Goal: Complete application form: Complete application form

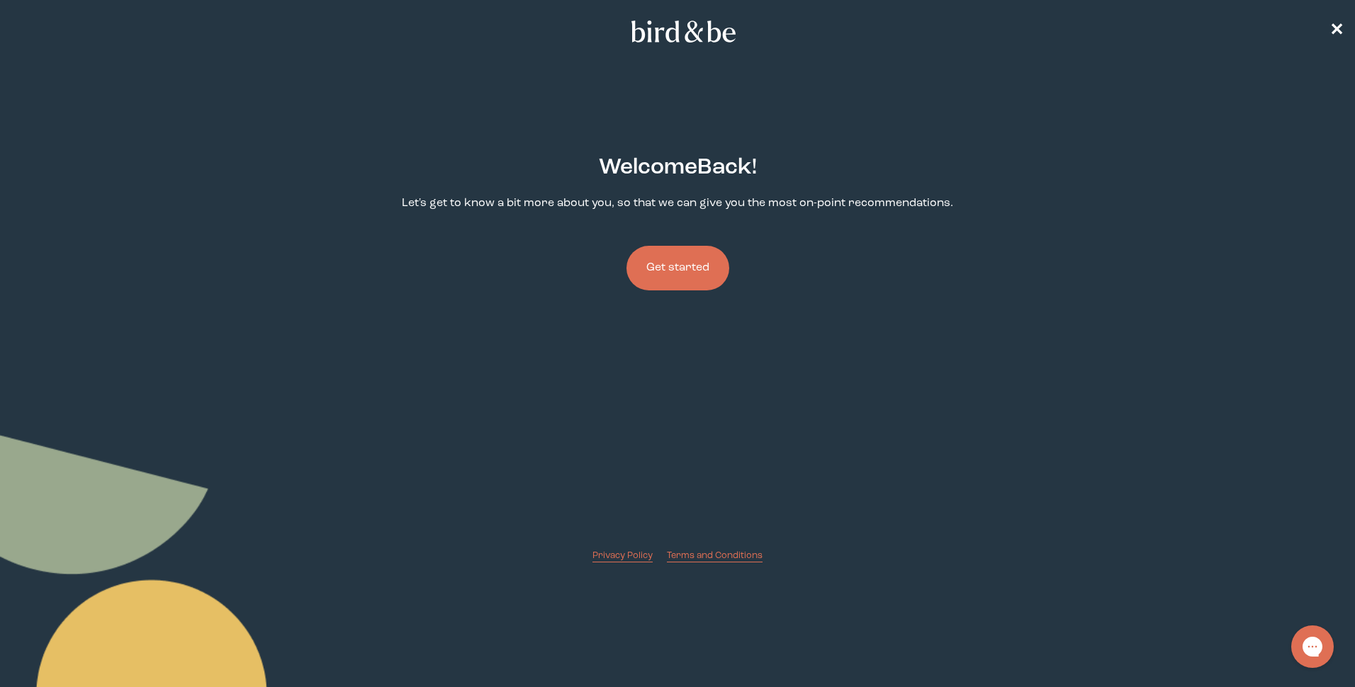
click at [663, 261] on button "Get started" at bounding box center [677, 268] width 103 height 45
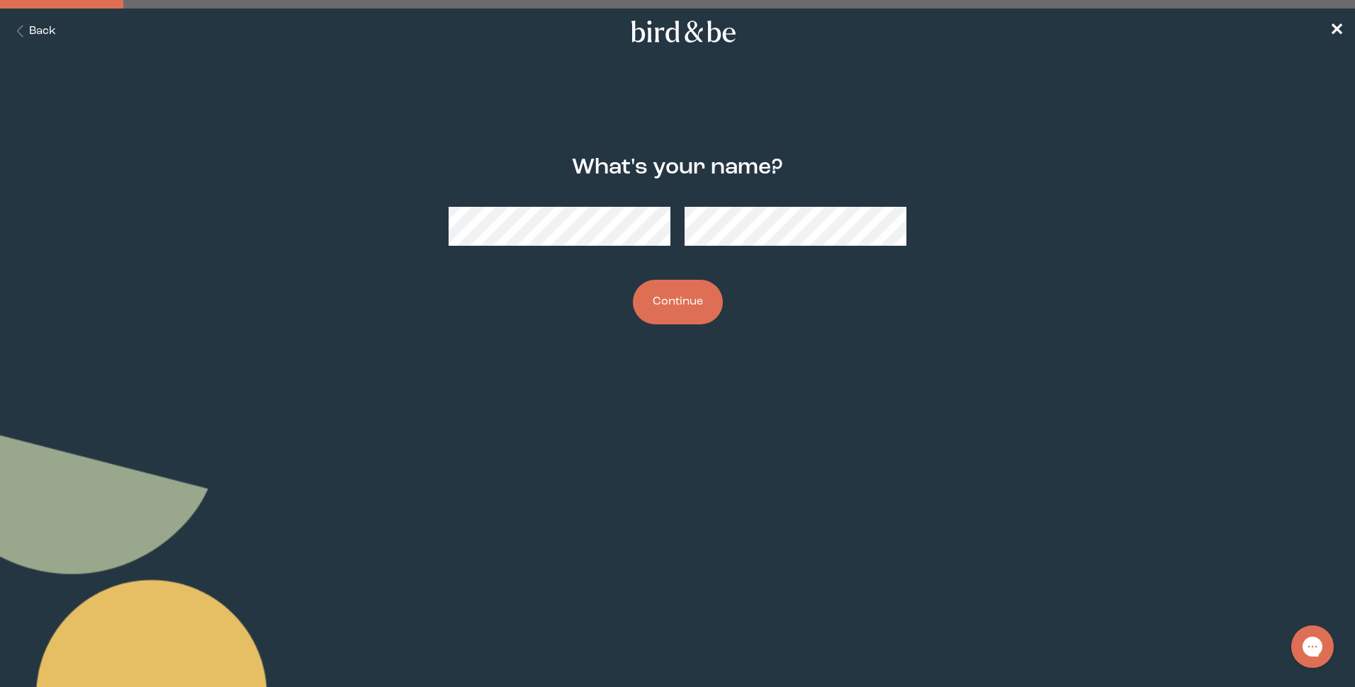
click at [683, 303] on button "Continue" at bounding box center [678, 302] width 90 height 45
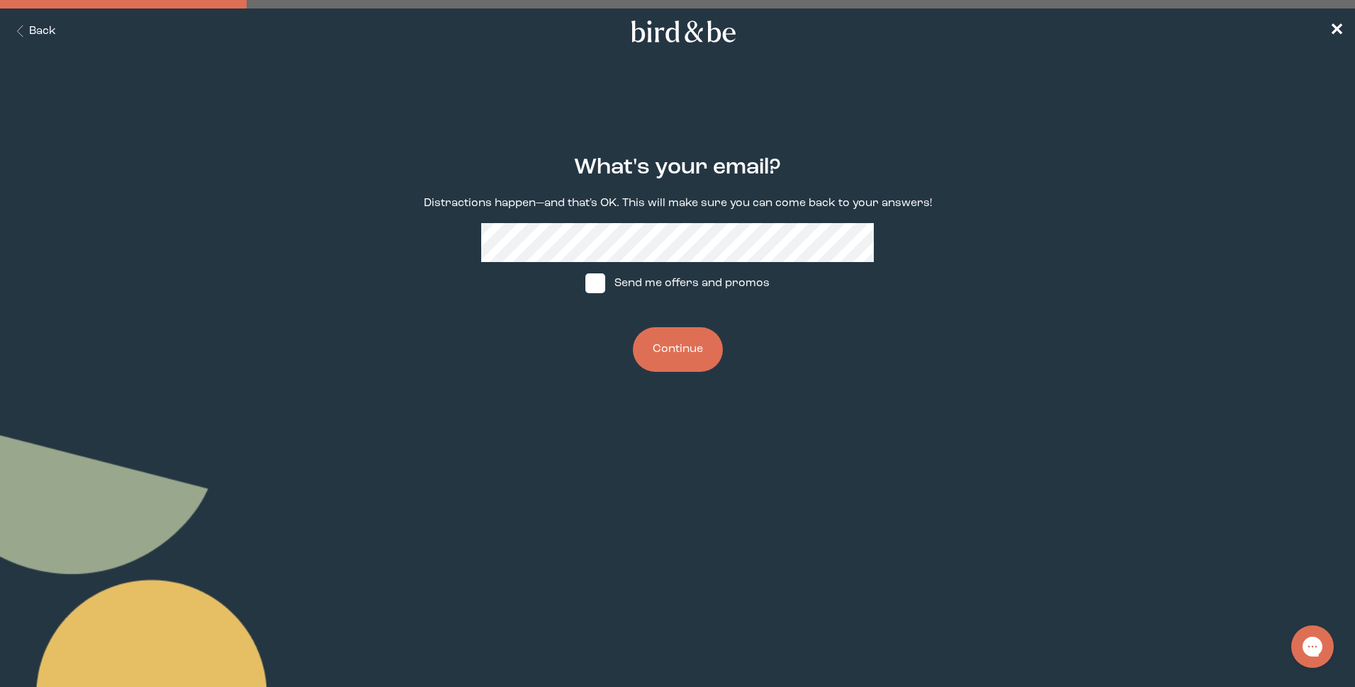
click at [682, 353] on button "Continue" at bounding box center [678, 349] width 90 height 45
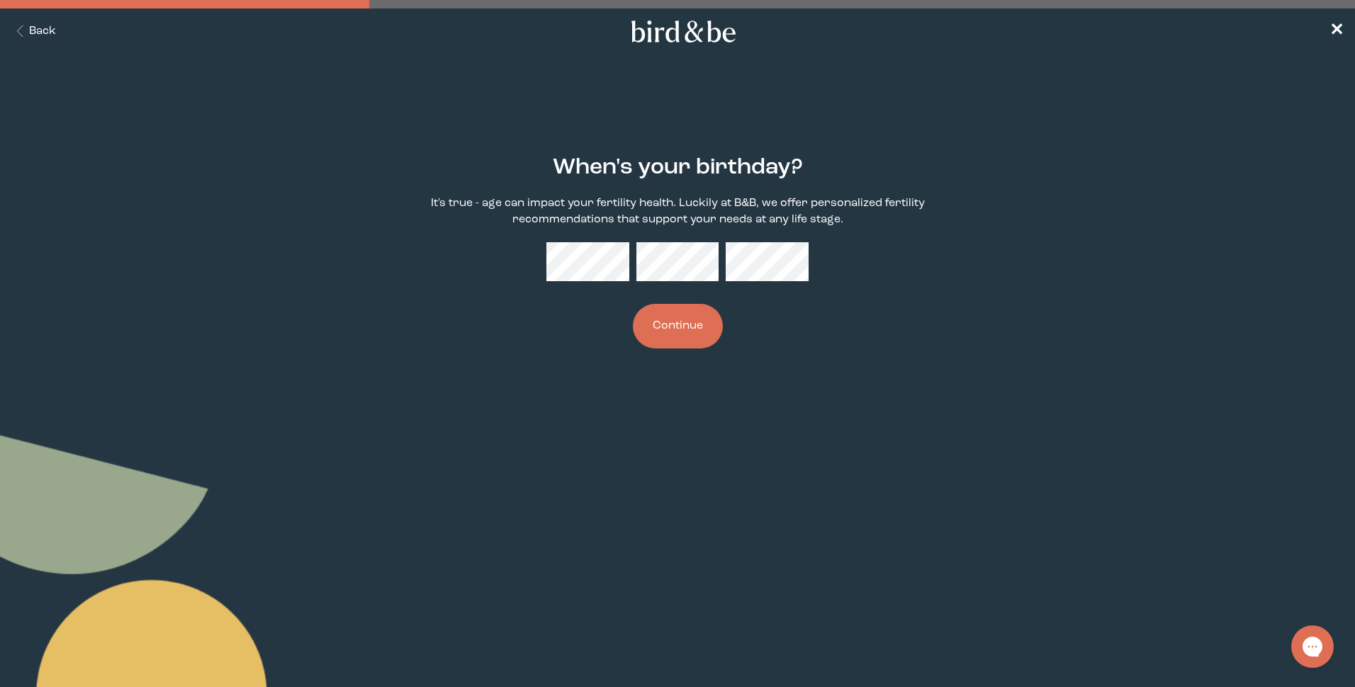
click at [659, 321] on button "Continue" at bounding box center [678, 326] width 90 height 45
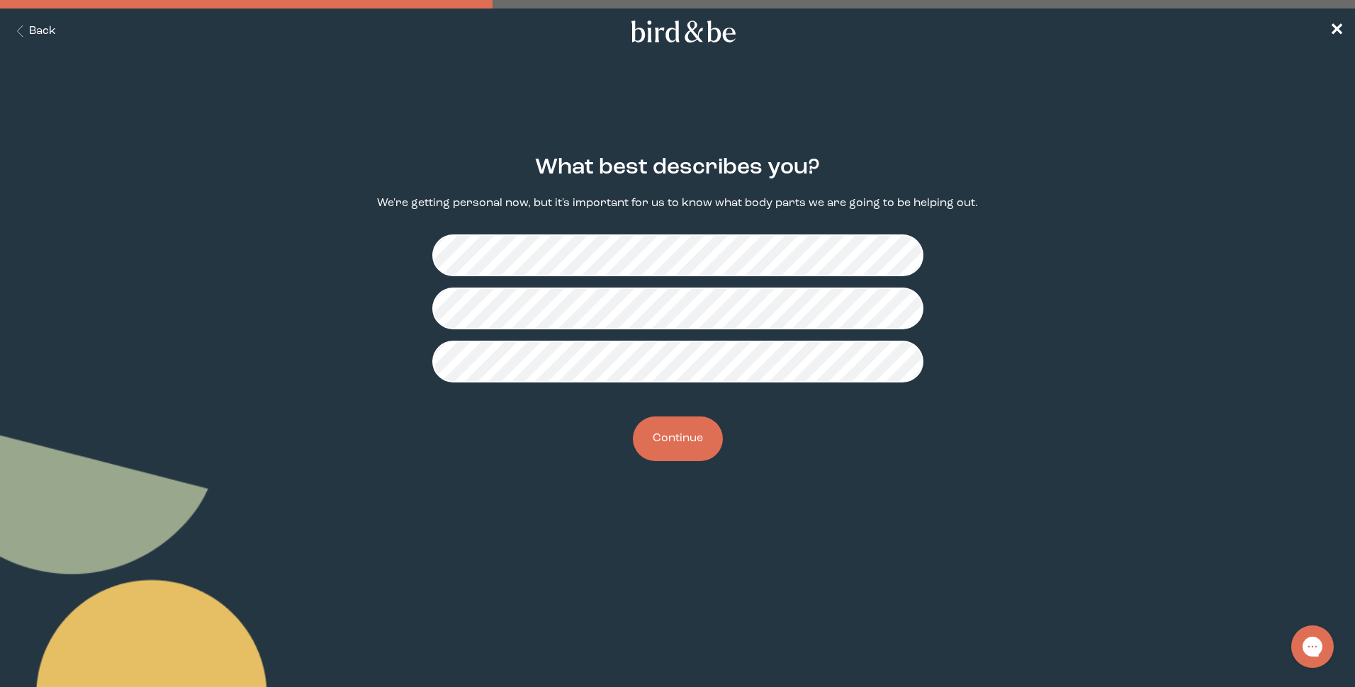
click at [691, 423] on button "Continue" at bounding box center [678, 439] width 90 height 45
click at [691, 429] on button "Continue" at bounding box center [678, 439] width 90 height 45
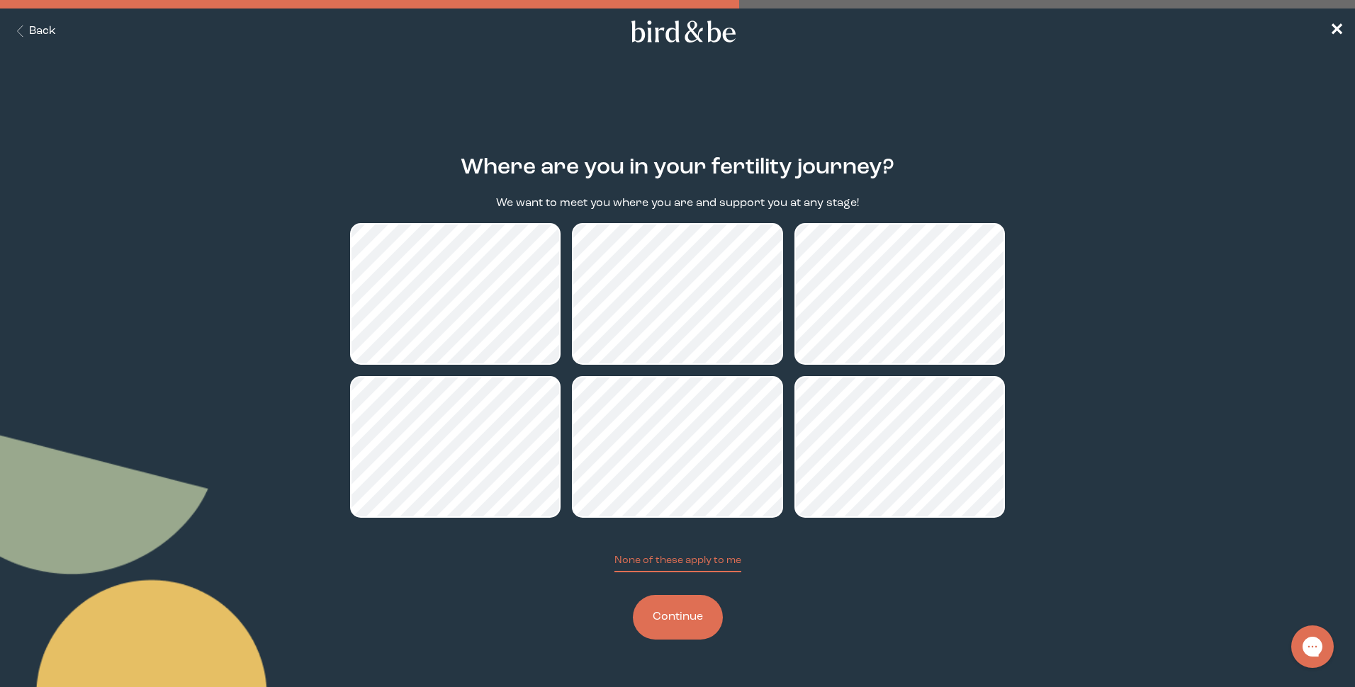
click at [663, 615] on button "Continue" at bounding box center [678, 617] width 90 height 45
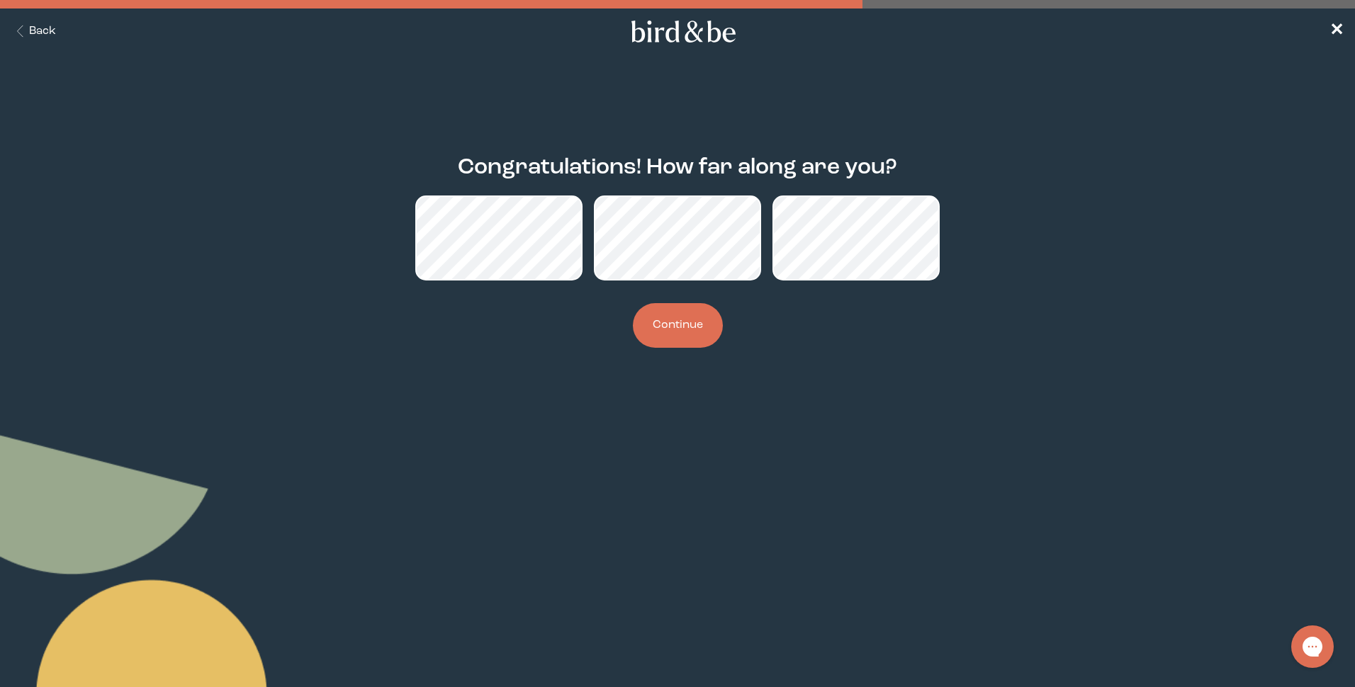
click at [652, 318] on button "Continue" at bounding box center [678, 325] width 90 height 45
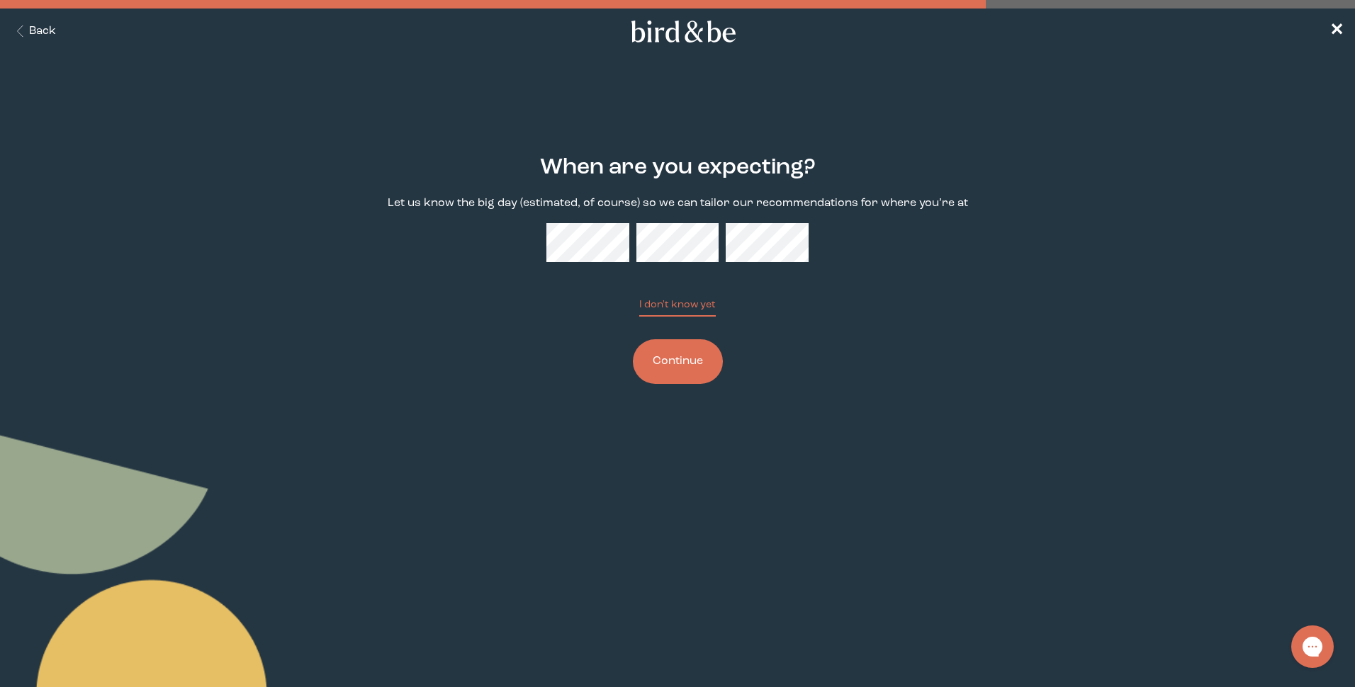
click at [674, 349] on button "Continue" at bounding box center [678, 361] width 90 height 45
click at [677, 347] on button "Continue" at bounding box center [678, 361] width 90 height 45
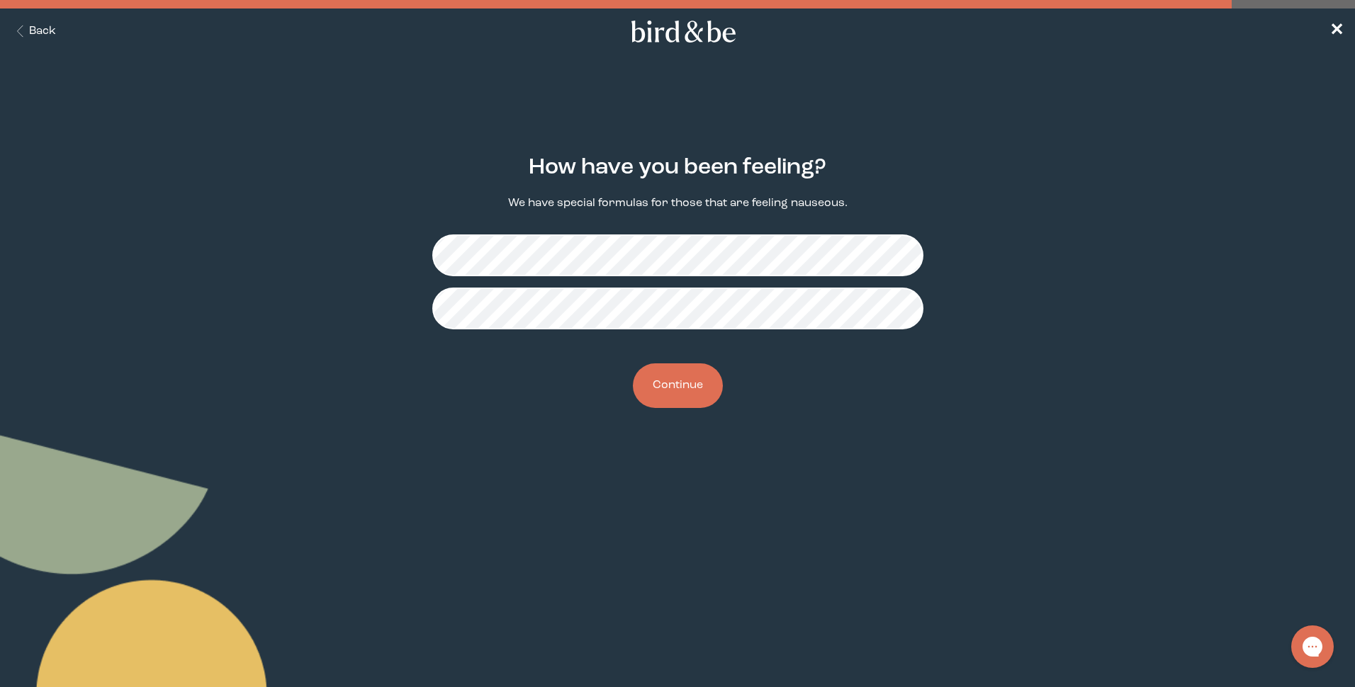
click at [679, 390] on button "Continue" at bounding box center [678, 386] width 90 height 45
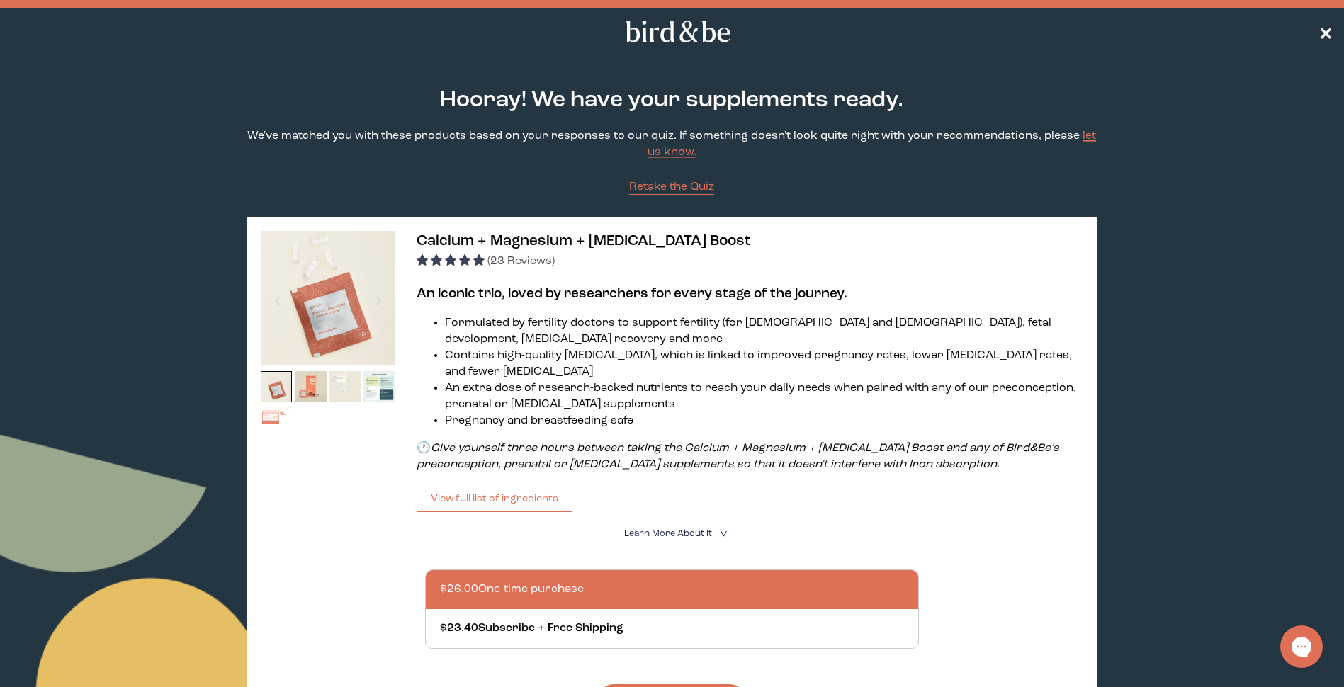
click at [1329, 24] on span "✕" at bounding box center [1326, 31] width 14 height 17
